Goal: Task Accomplishment & Management: Manage account settings

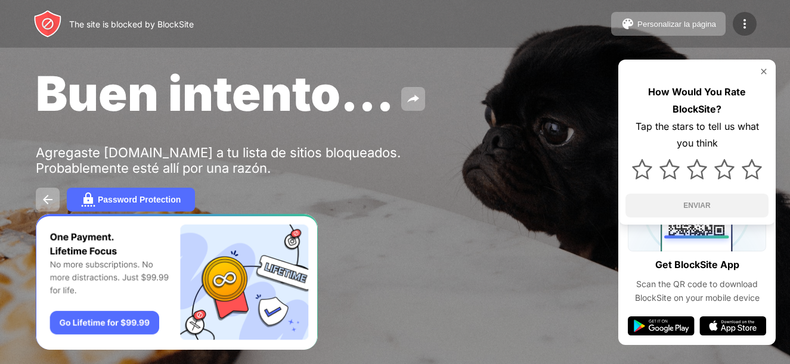
click at [744, 27] on img at bounding box center [744, 24] width 14 height 14
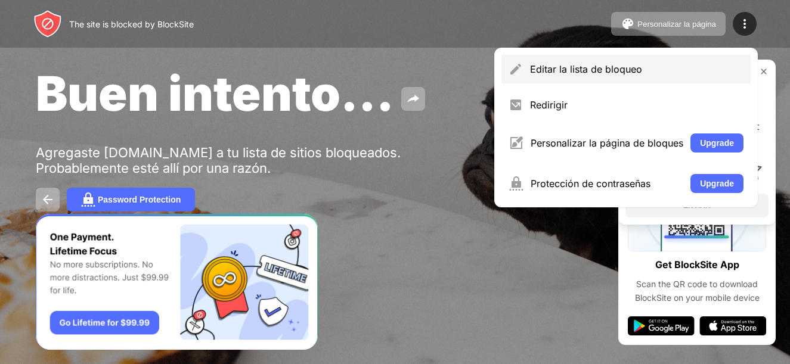
click at [576, 73] on div "Editar la lista de bloqueo" at bounding box center [636, 69] width 213 height 12
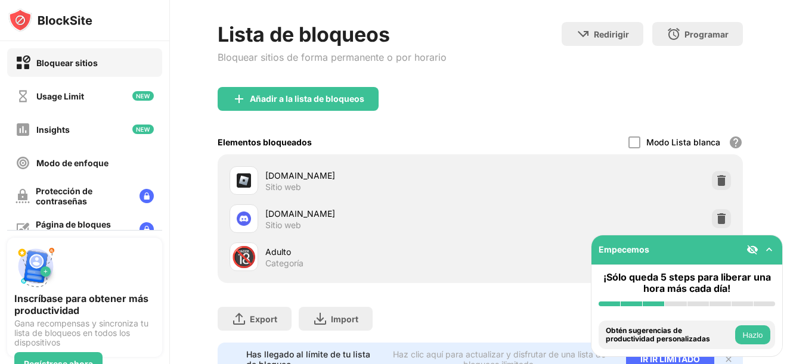
scroll to position [60, 0]
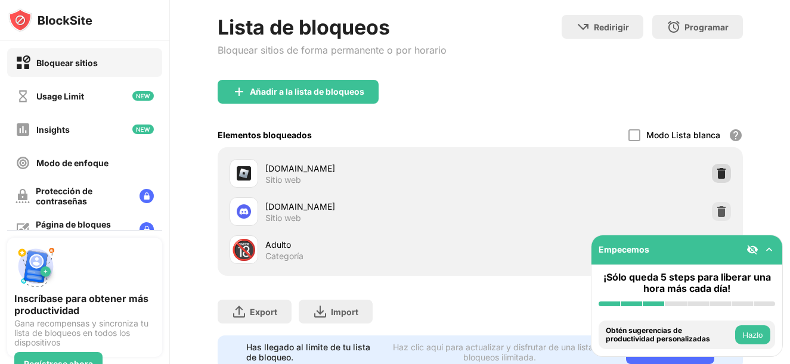
click at [711, 179] on div at bounding box center [720, 173] width 19 height 19
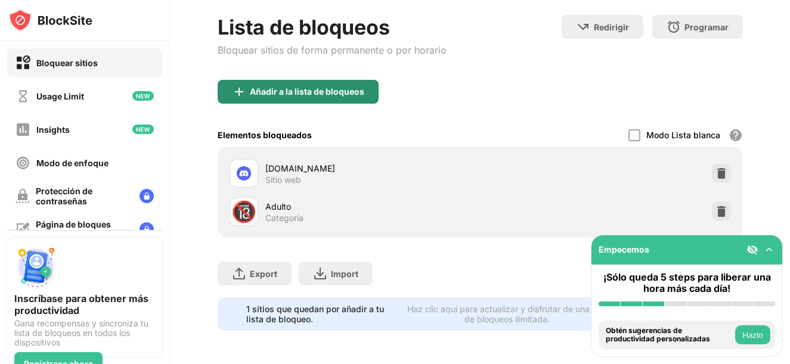
click at [320, 95] on div "Añadir a la lista de bloqueos" at bounding box center [307, 92] width 114 height 10
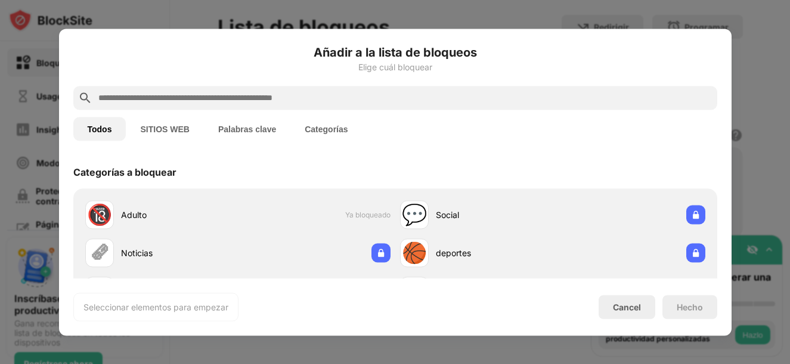
click at [316, 104] on input "text" at bounding box center [404, 98] width 615 height 14
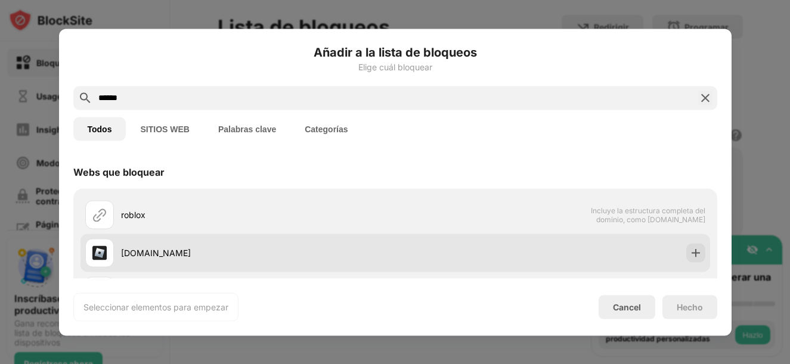
type input "******"
click at [689, 252] on img at bounding box center [695, 253] width 12 height 12
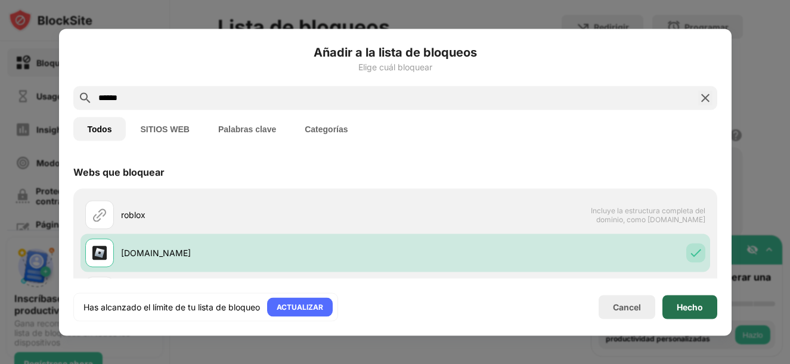
click at [690, 310] on div "Hecho" at bounding box center [689, 307] width 26 height 10
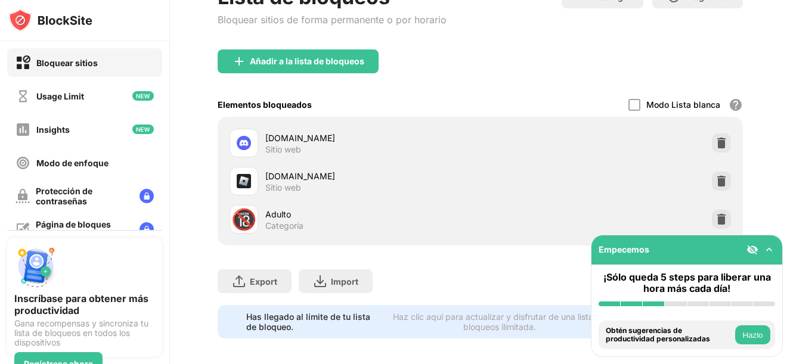
scroll to position [107, 0]
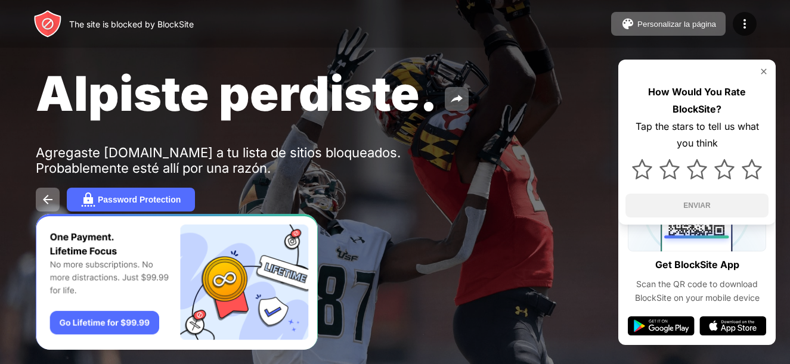
drag, startPoint x: 197, startPoint y: 167, endPoint x: 236, endPoint y: 167, distance: 39.3
click at [236, 167] on div "Agregaste discord.com a tu lista de sitios bloqueados. Probablemente esté allí …" at bounding box center [220, 160] width 368 height 31
